Goal: Task Accomplishment & Management: Manage account settings

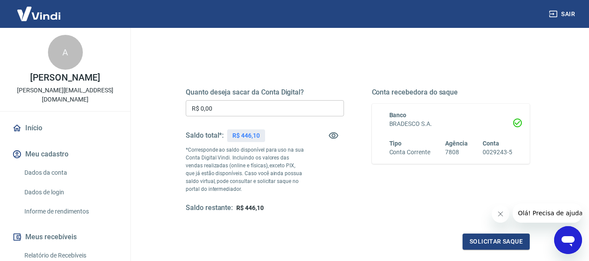
click at [298, 106] on input "R$ 0,00" at bounding box center [265, 108] width 158 height 16
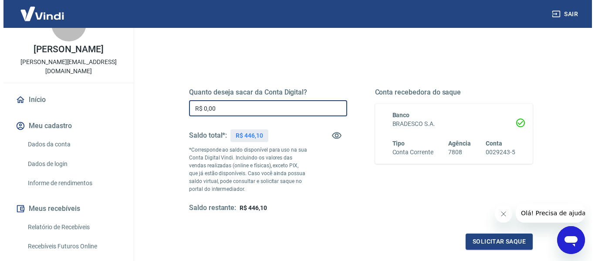
scroll to position [44, 0]
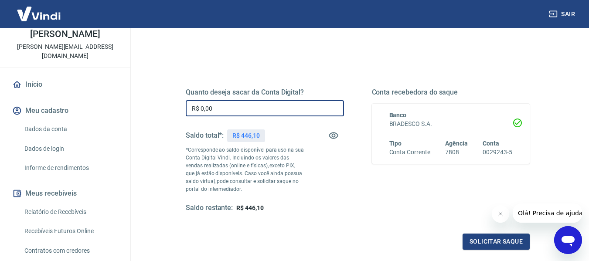
drag, startPoint x: 226, startPoint y: 107, endPoint x: 128, endPoint y: 108, distance: 98.0
click at [128, 108] on div "Sair A [PERSON_NAME] [PERSON_NAME][EMAIL_ADDRESS][DOMAIN_NAME] Início Meu cadas…" at bounding box center [294, 43] width 589 height 261
type input "R$ 400,00"
click at [492, 242] on button "Solicitar saque" at bounding box center [495, 242] width 67 height 16
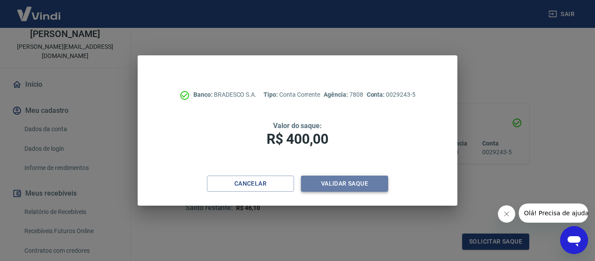
click at [354, 183] on button "Validar saque" at bounding box center [344, 184] width 87 height 16
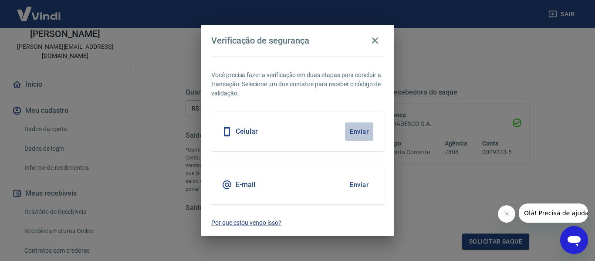
click at [372, 133] on button "Enviar" at bounding box center [359, 131] width 28 height 18
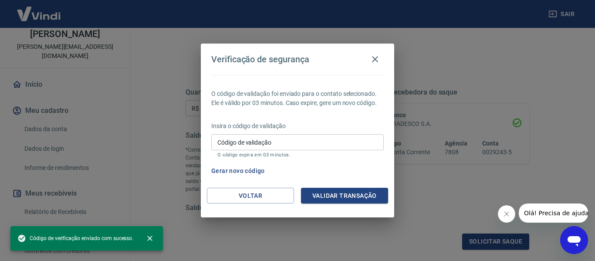
click at [356, 131] on div "Insira o código de validação Código de validação Código de validação O código e…" at bounding box center [297, 141] width 173 height 38
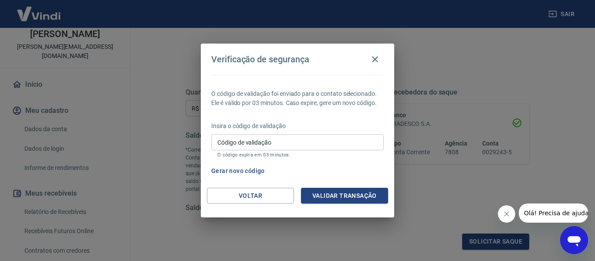
click at [330, 143] on input "Código de validação" at bounding box center [297, 142] width 173 height 16
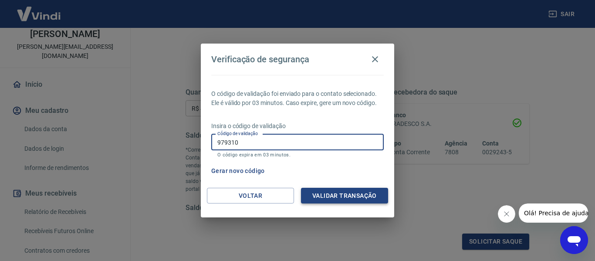
type input "979310"
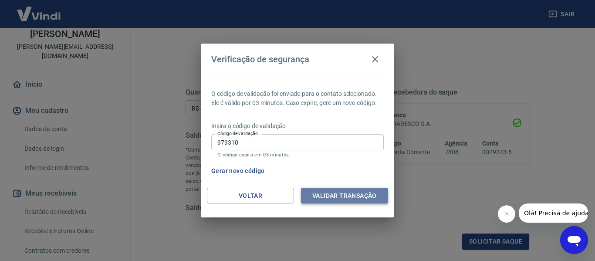
click at [340, 191] on button "Validar transação" at bounding box center [344, 196] width 87 height 16
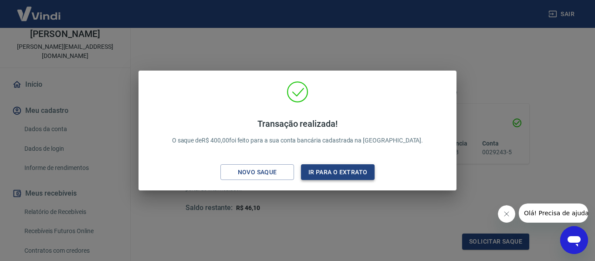
click at [335, 177] on button "Ir para o extrato" at bounding box center [338, 172] width 74 height 16
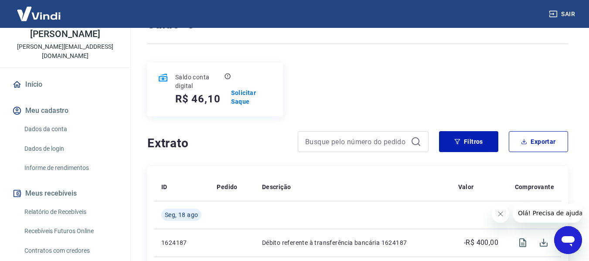
scroll to position [87, 0]
